Goal: Browse casually

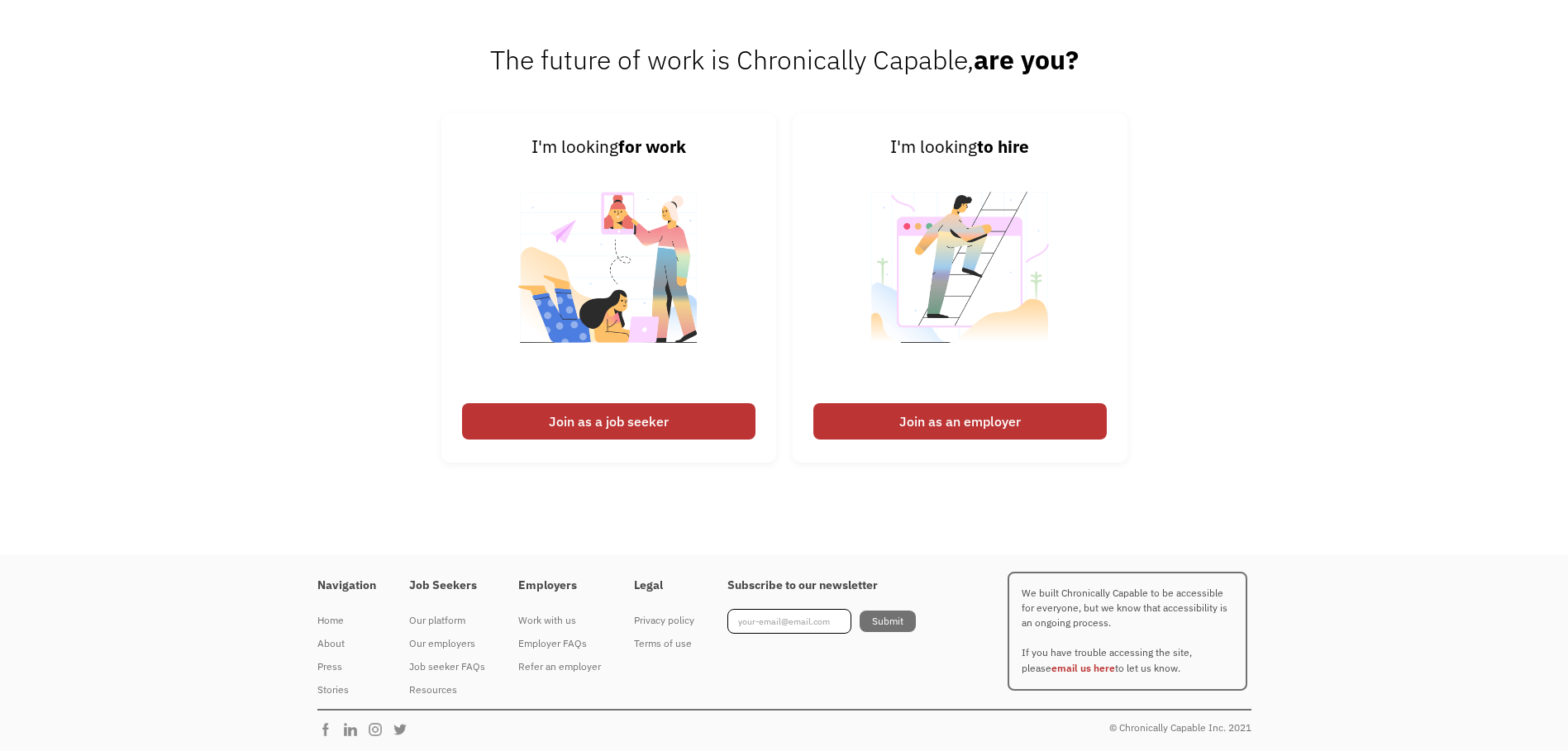
scroll to position [4144, 0]
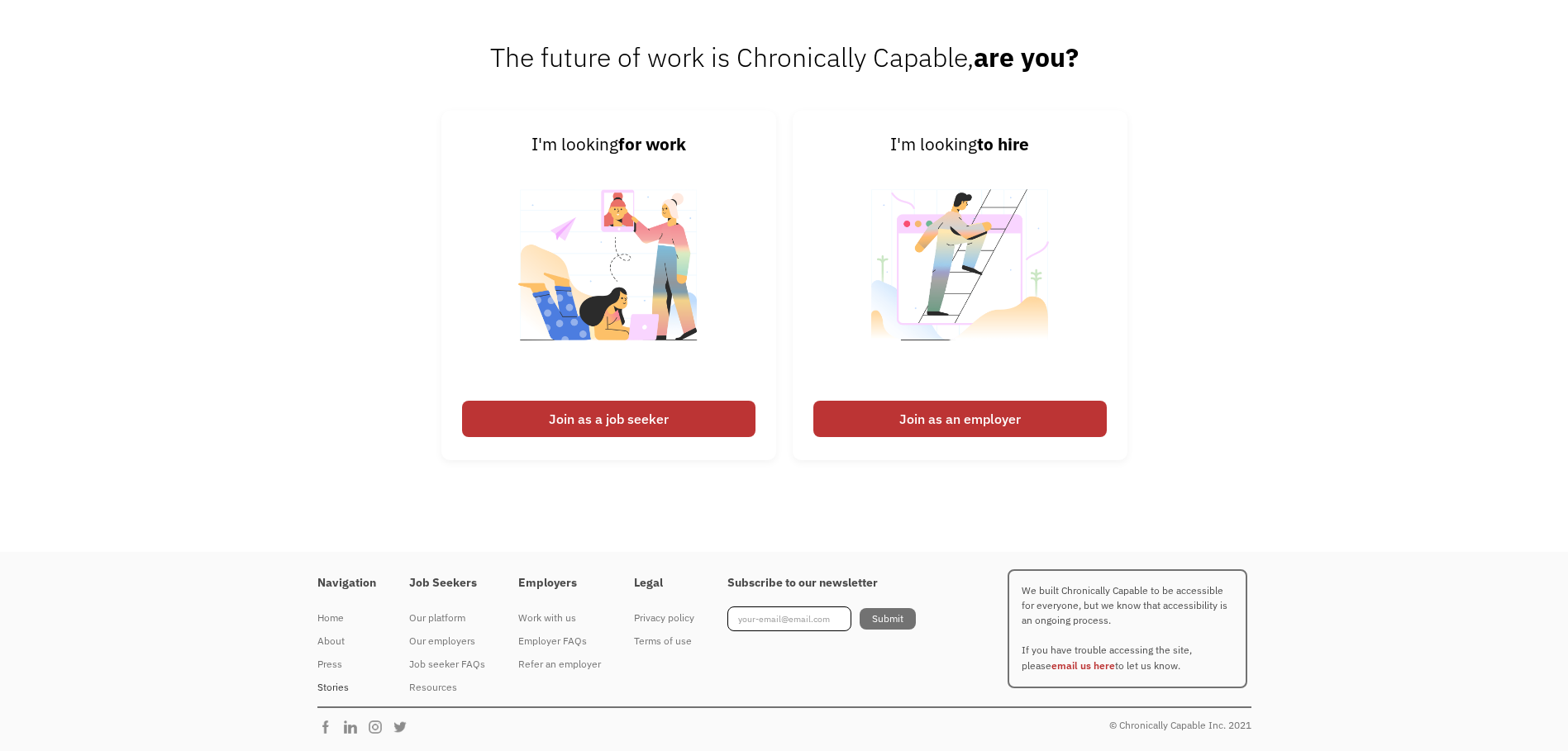
click at [339, 683] on div "Stories" at bounding box center [346, 687] width 59 height 20
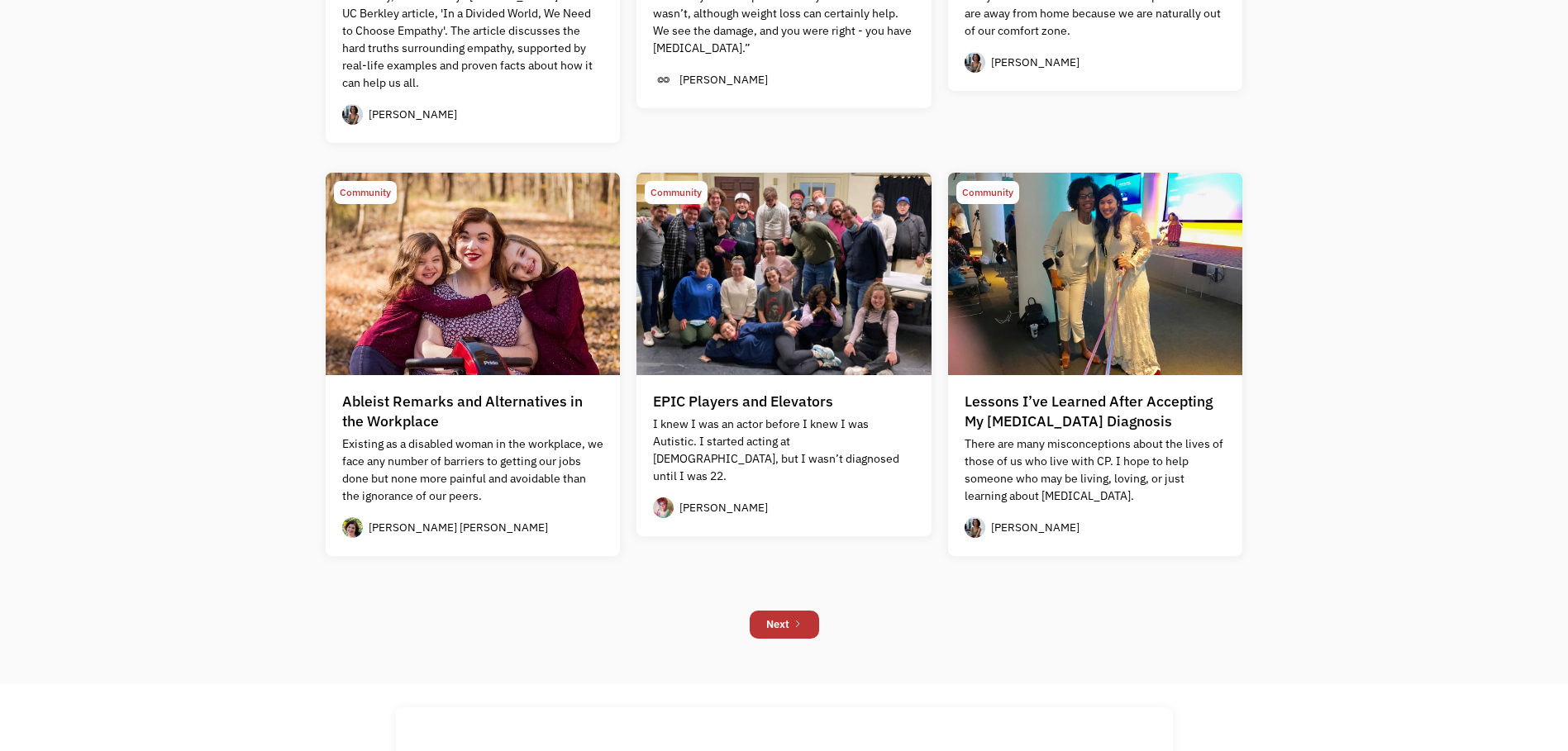
scroll to position [1448, 0]
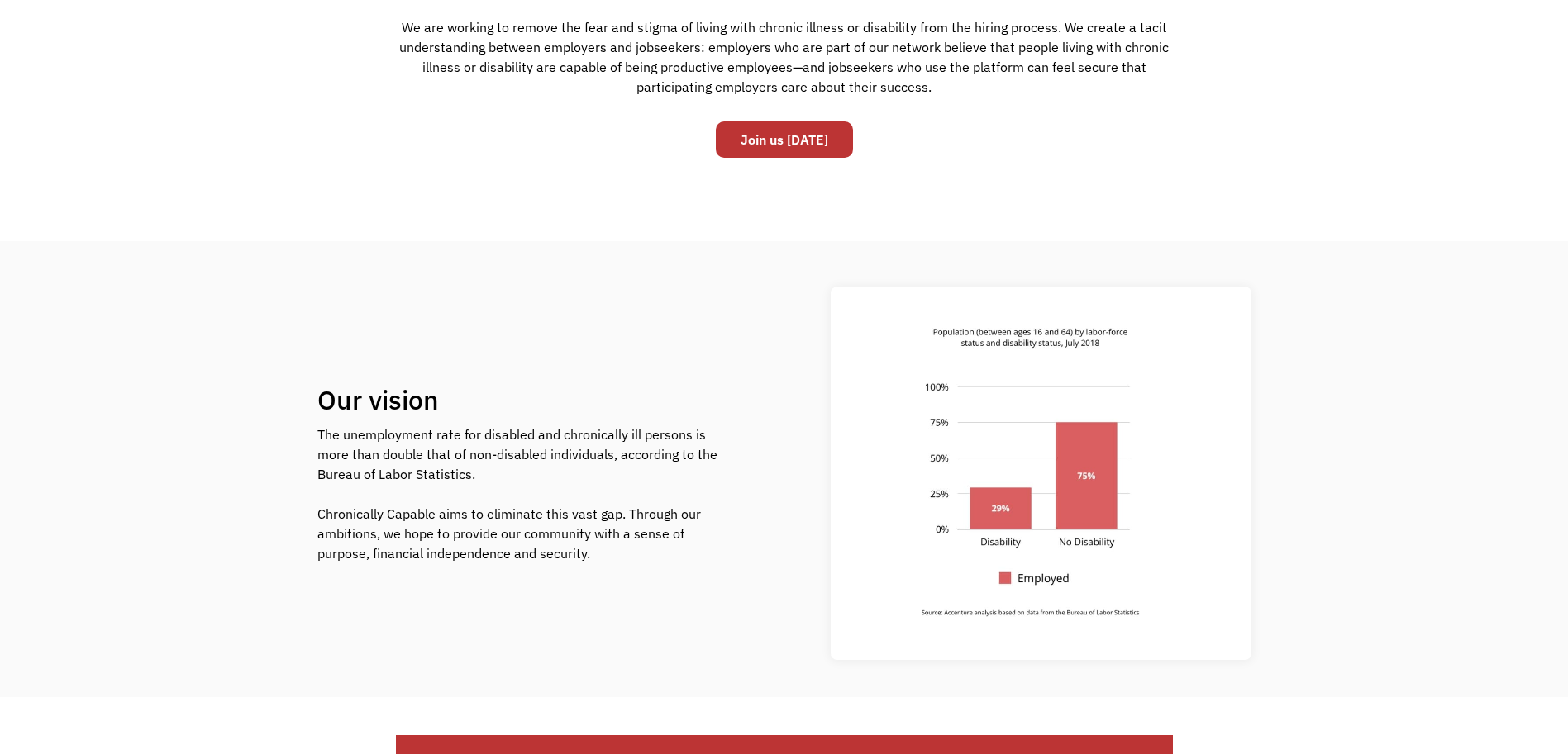
scroll to position [661, 0]
